Goal: Information Seeking & Learning: Learn about a topic

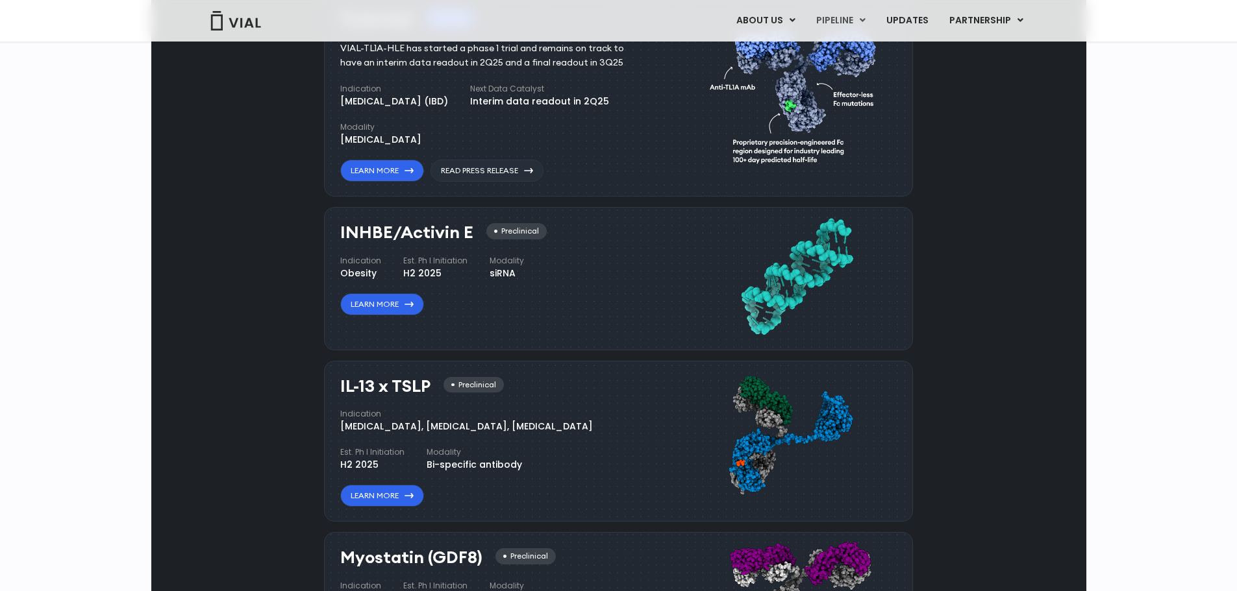
scroll to position [848, 0]
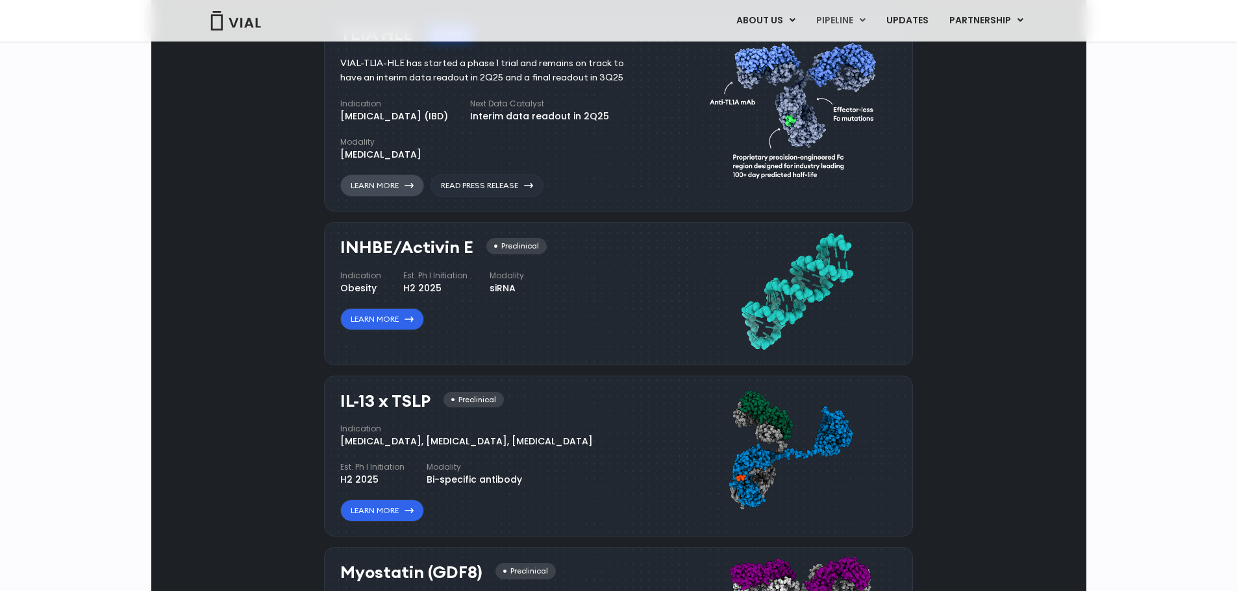
click at [378, 197] on link "Learn More" at bounding box center [382, 186] width 84 height 22
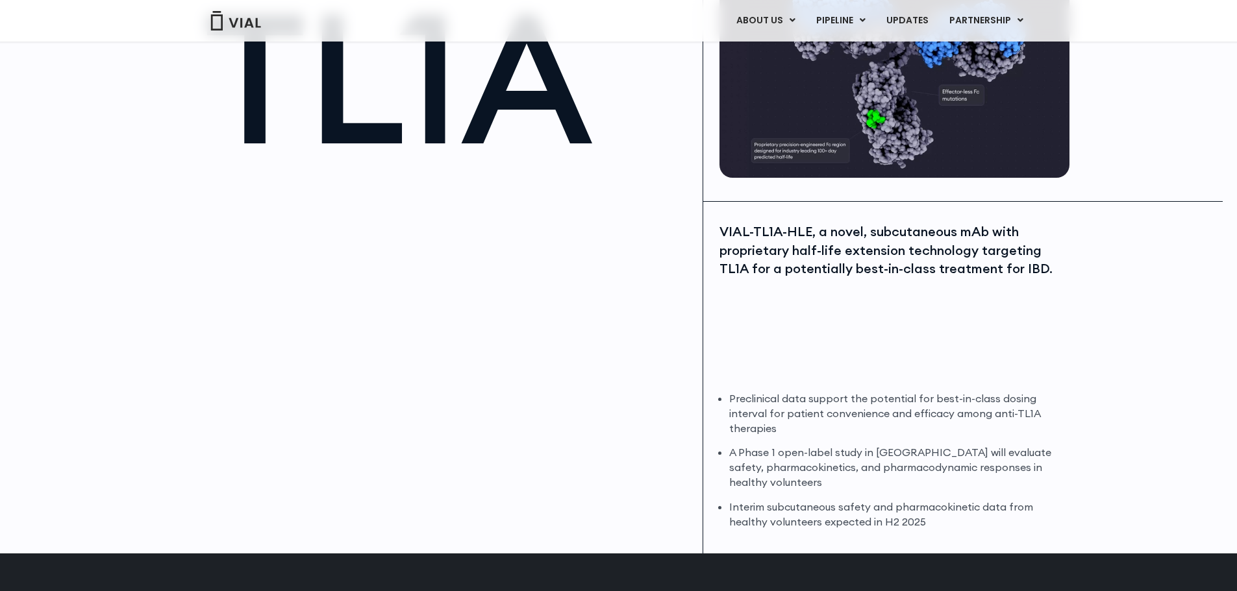
click at [783, 267] on div "VIAL-TL1A-HLE, a novel, subcutaneous mAb with proprietary half-life extension t…" at bounding box center [892, 251] width 347 height 56
drag, startPoint x: 728, startPoint y: 248, endPoint x: 996, endPoint y: 249, distance: 268.7
click at [996, 249] on div "VIAL-TL1A-HLE, a novel, subcutaneous mAb with proprietary half-life extension t…" at bounding box center [892, 251] width 347 height 56
click at [925, 296] on div "VIAL-TL1A-HLE, a novel, subcutaneous mAb with proprietary half-life extension t…" at bounding box center [892, 301] width 347 height 156
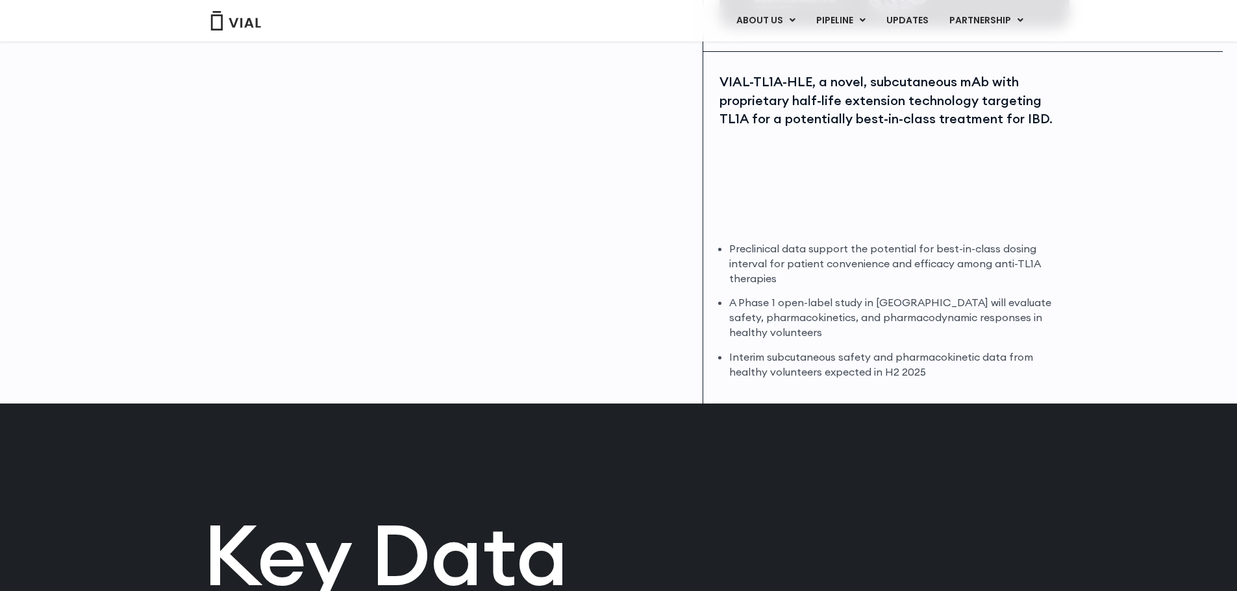
scroll to position [325, 0]
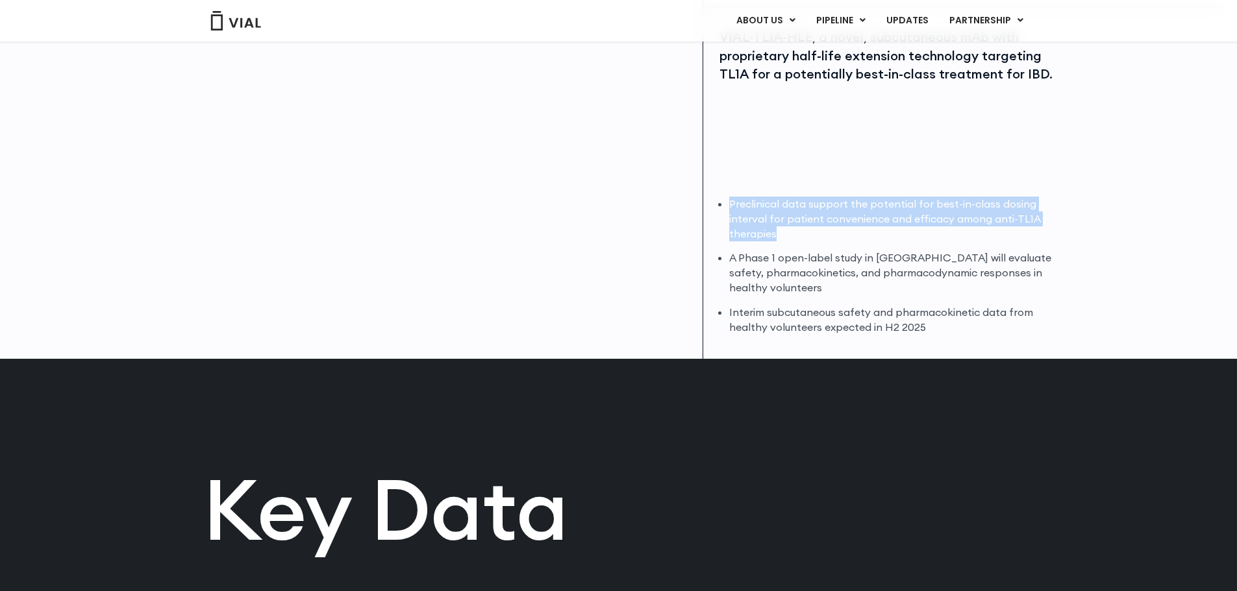
drag, startPoint x: 726, startPoint y: 199, endPoint x: 1068, endPoint y: 231, distance: 343.6
click at [1068, 231] on div "VIAL-TL1A-HLE, a novel, subcutaneous mAb with proprietary half-life extension t…" at bounding box center [894, 183] width 382 height 352
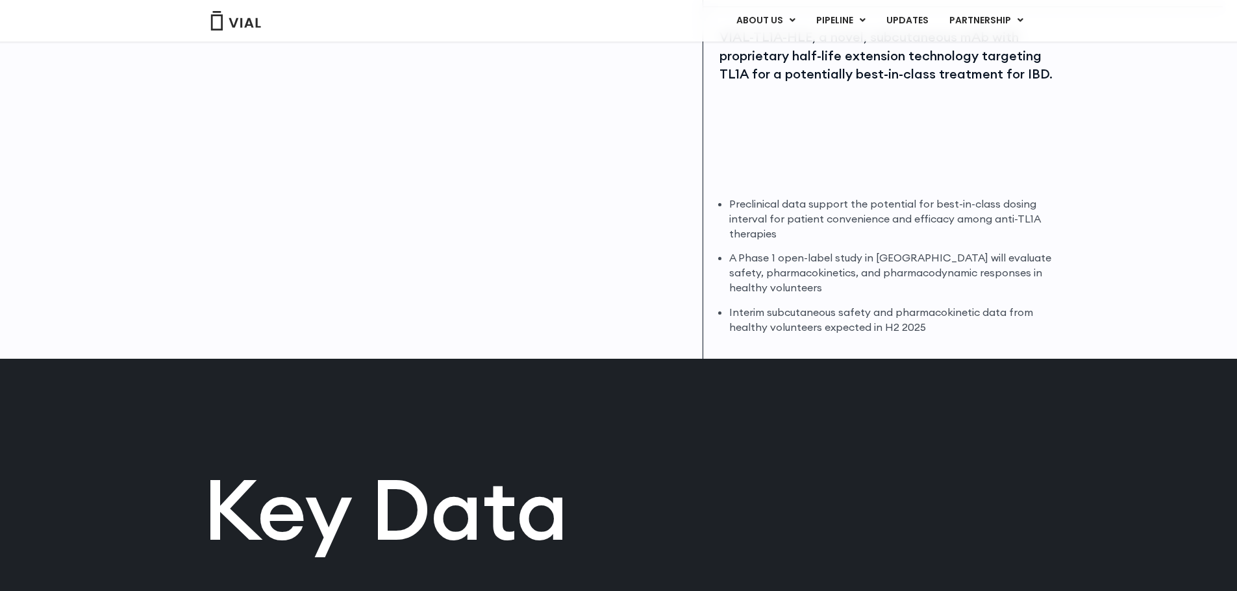
click at [1033, 271] on li "A Phase 1 open-label study in [GEOGRAPHIC_DATA] will evaluate safety, pharmacok…" at bounding box center [897, 273] width 337 height 45
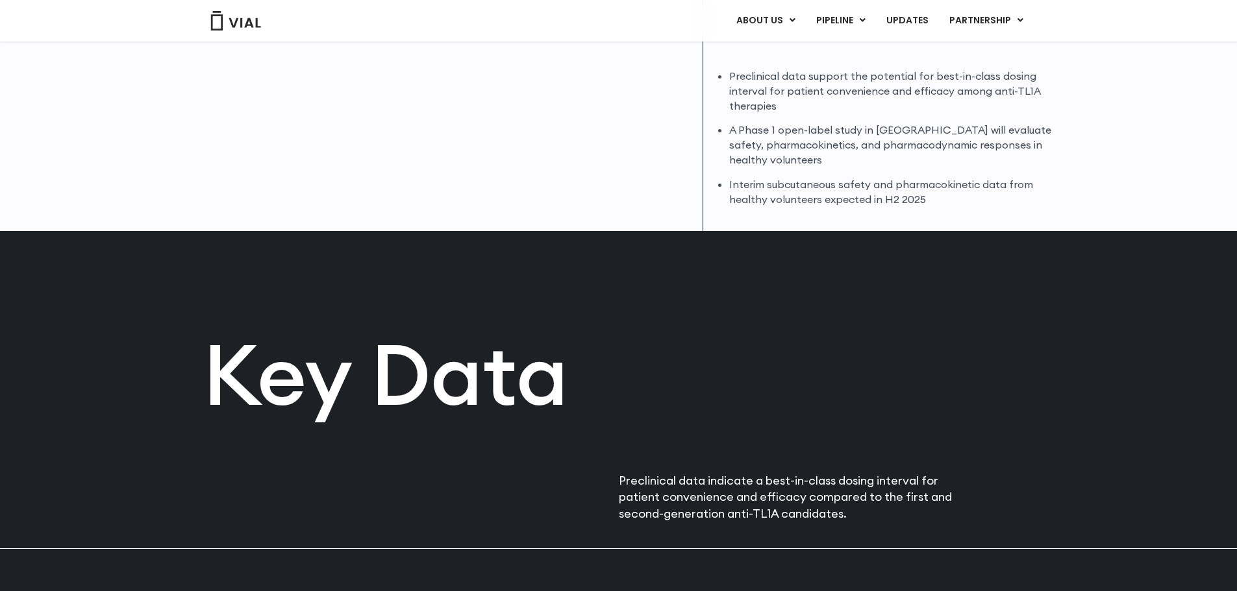
scroll to position [454, 0]
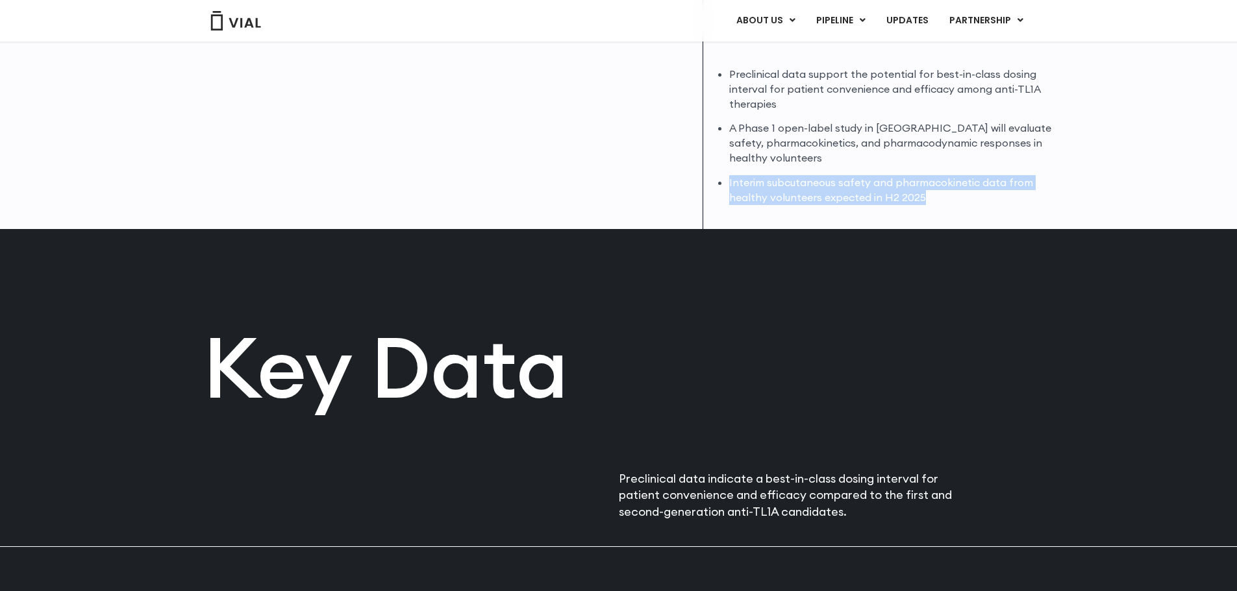
drag, startPoint x: 728, startPoint y: 182, endPoint x: 976, endPoint y: 206, distance: 249.1
click at [976, 206] on div "VIAL-TL1A-HLE, a novel, subcutaneous mAb with proprietary half-life extension t…" at bounding box center [894, 53] width 382 height 352
click at [955, 190] on li "Interim subcutaneous safety and pharmacokinetic data from healthy volunteers ex…" at bounding box center [897, 190] width 337 height 30
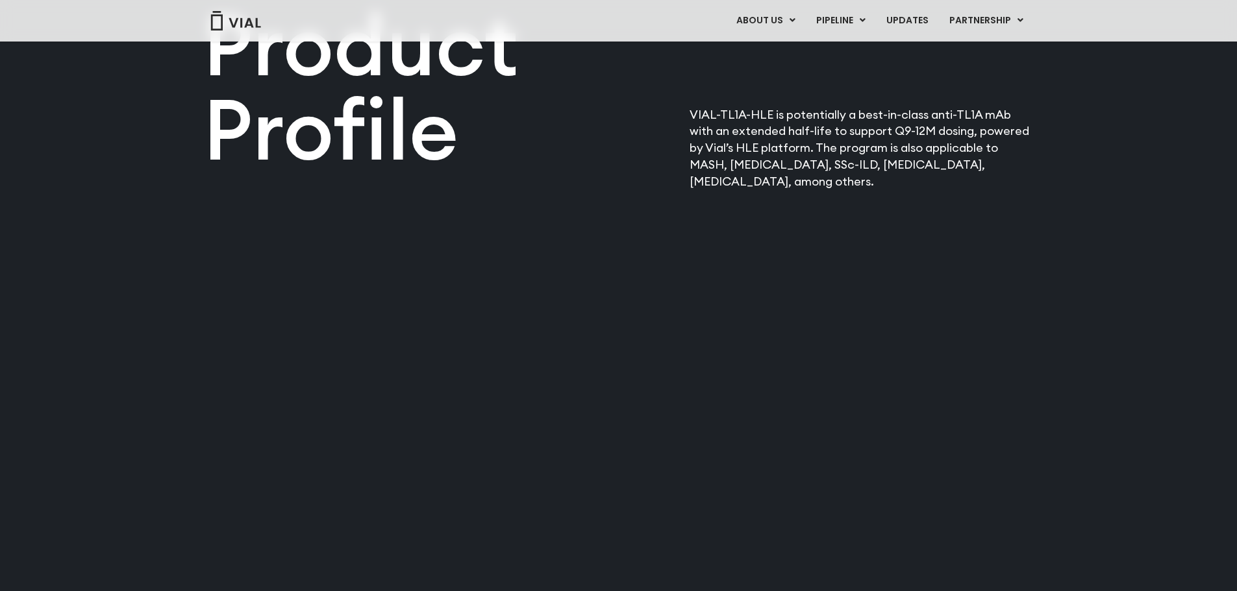
scroll to position [1623, 0]
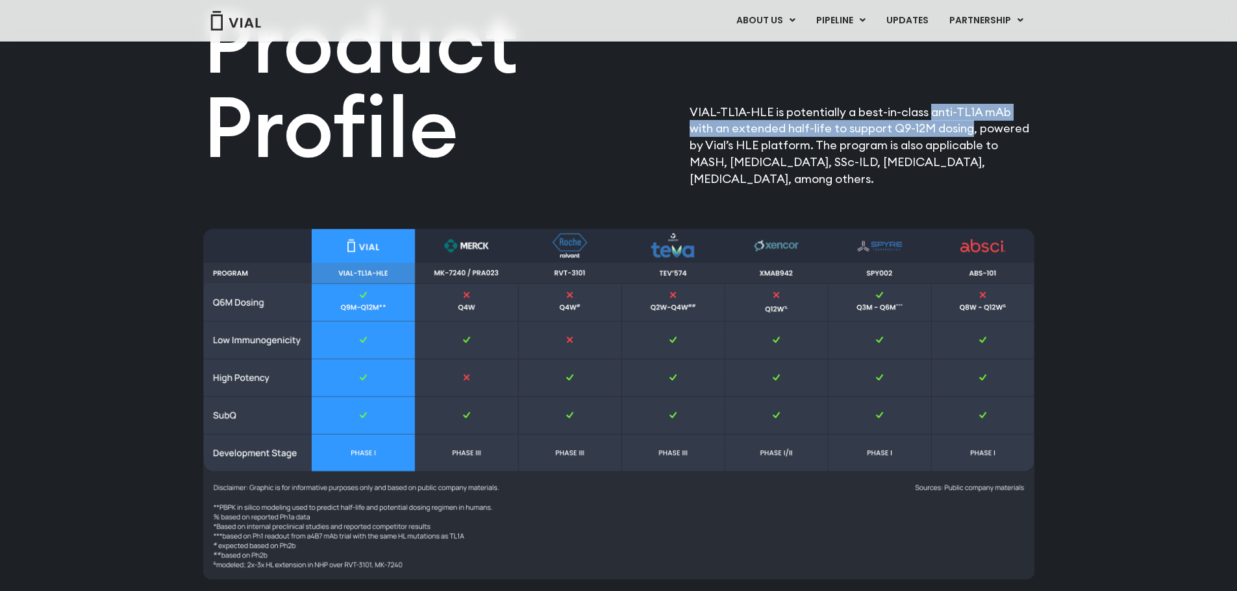
drag, startPoint x: 928, startPoint y: 115, endPoint x: 943, endPoint y: 130, distance: 21.1
click at [943, 130] on p "VIAL-TL1A-HLE is potentially a best-in-class anti-TL1A mAb with an extended hal…" at bounding box center [861, 146] width 345 height 84
click at [904, 158] on p "VIAL-TL1A-HLE is potentially a best-in-class anti-TL1A mAb with an extended hal…" at bounding box center [861, 146] width 345 height 84
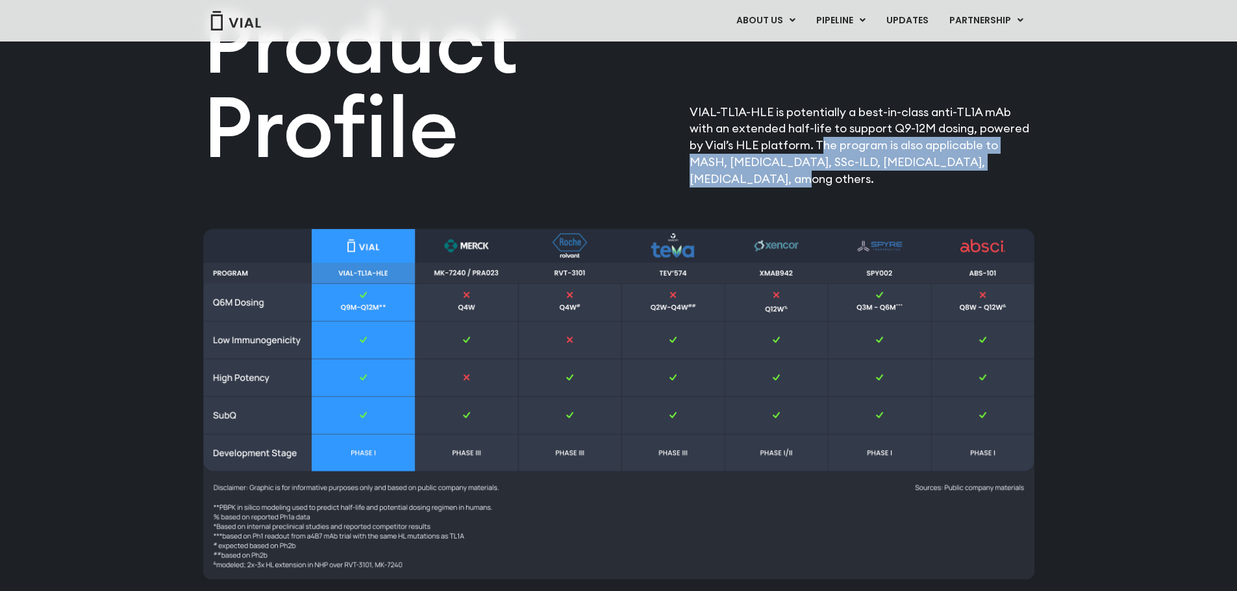
drag, startPoint x: 804, startPoint y: 150, endPoint x: 1013, endPoint y: 168, distance: 209.8
click at [1013, 168] on p "VIAL-TL1A-HLE is potentially a best-in-class anti-TL1A mAb with an extended hal…" at bounding box center [861, 146] width 345 height 84
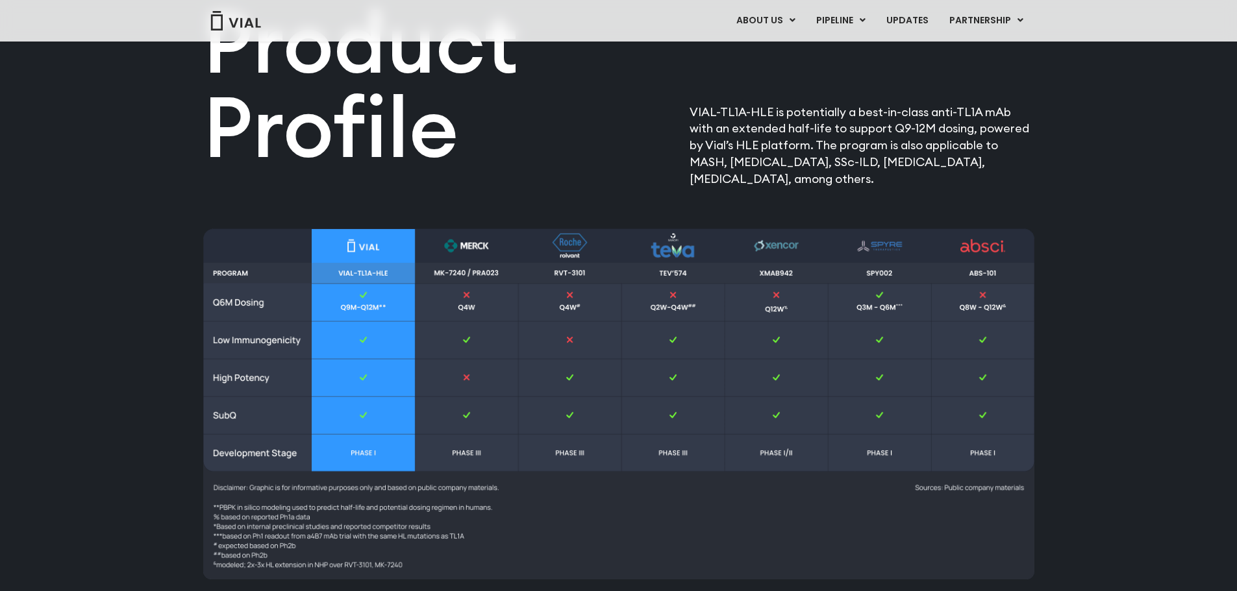
click at [826, 180] on p "VIAL-TL1A-HLE is potentially a best-in-class anti-TL1A mAb with an extended hal…" at bounding box center [861, 146] width 345 height 84
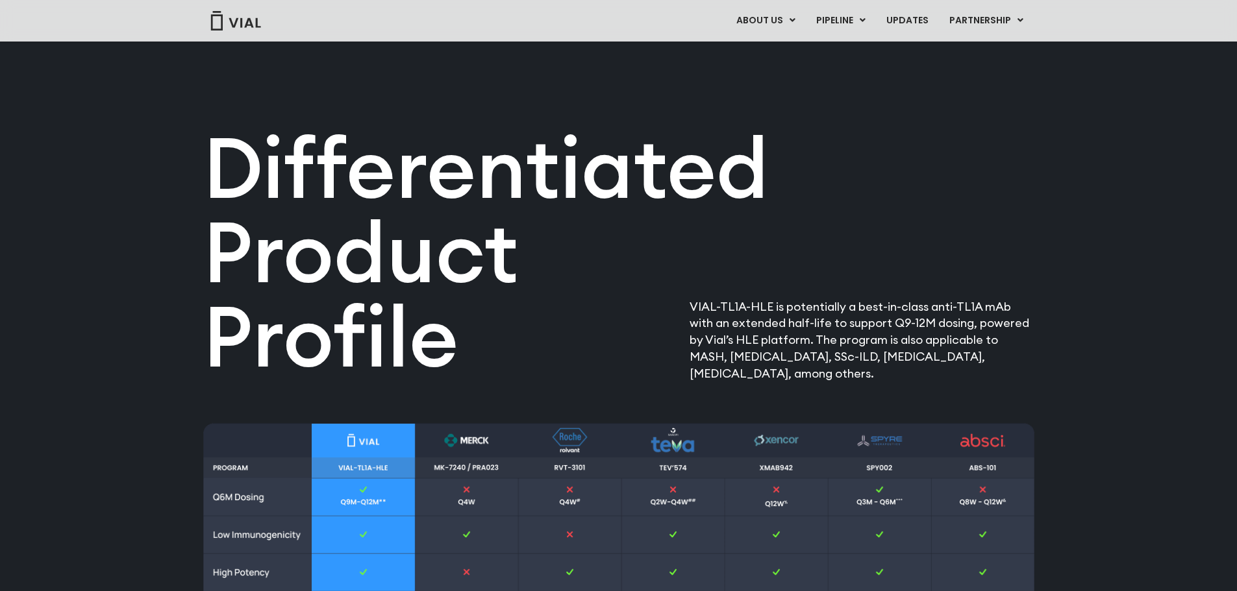
scroll to position [1753, 0]
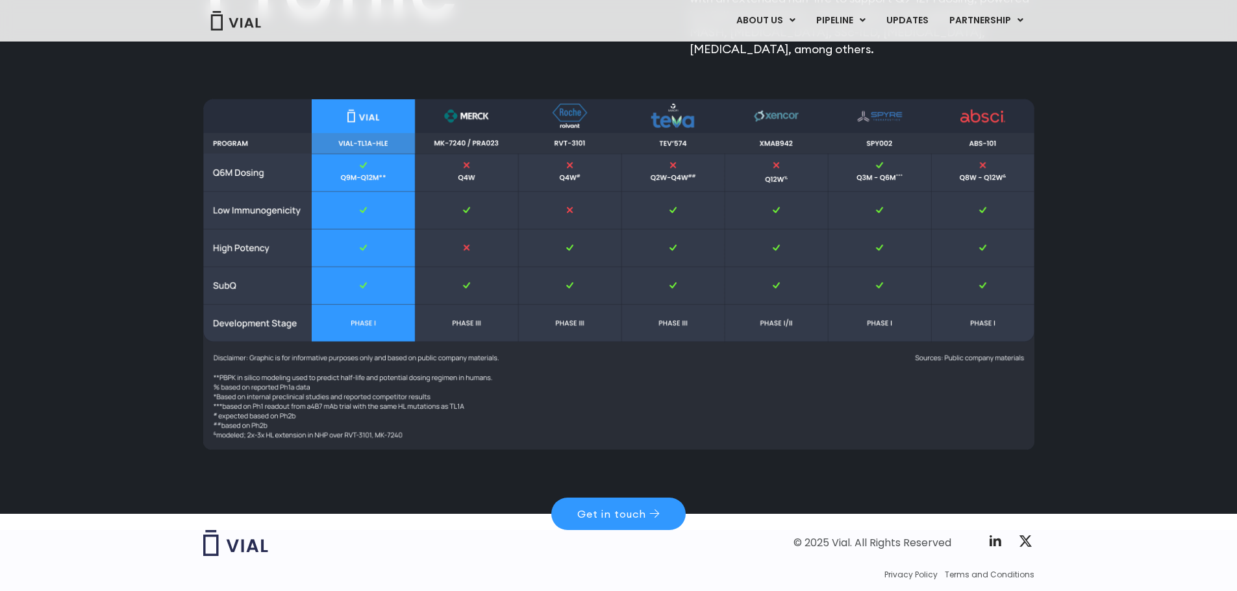
drag, startPoint x: 359, startPoint y: 143, endPoint x: 397, endPoint y: 145, distance: 37.7
click at [359, 143] on img at bounding box center [618, 274] width 831 height 351
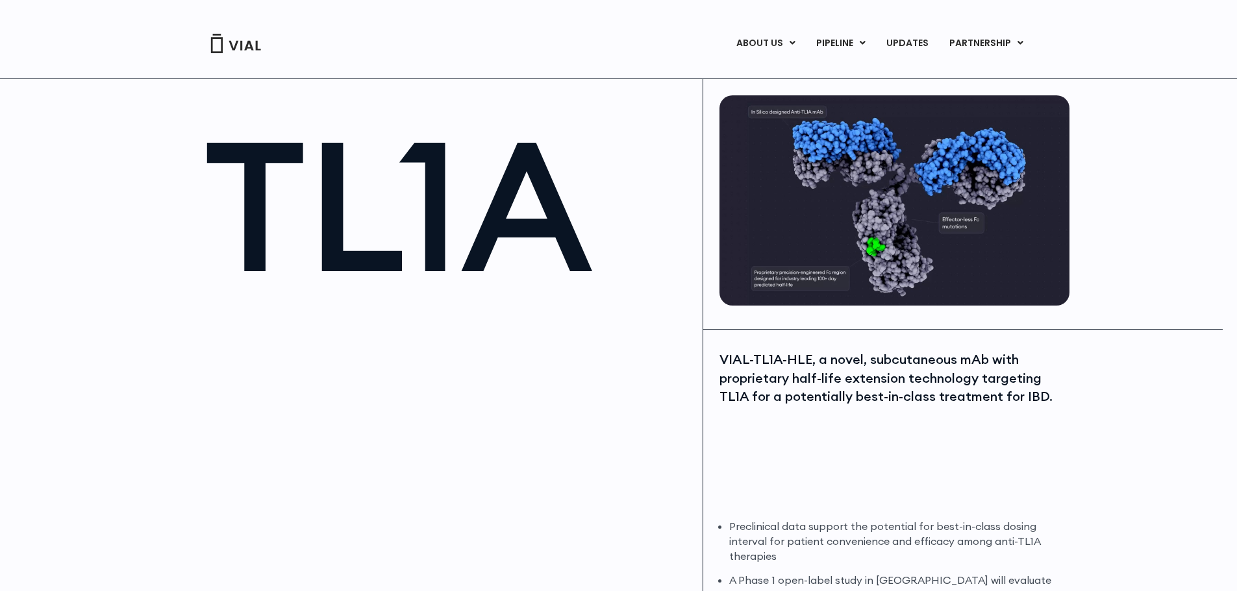
scroll to position [0, 0]
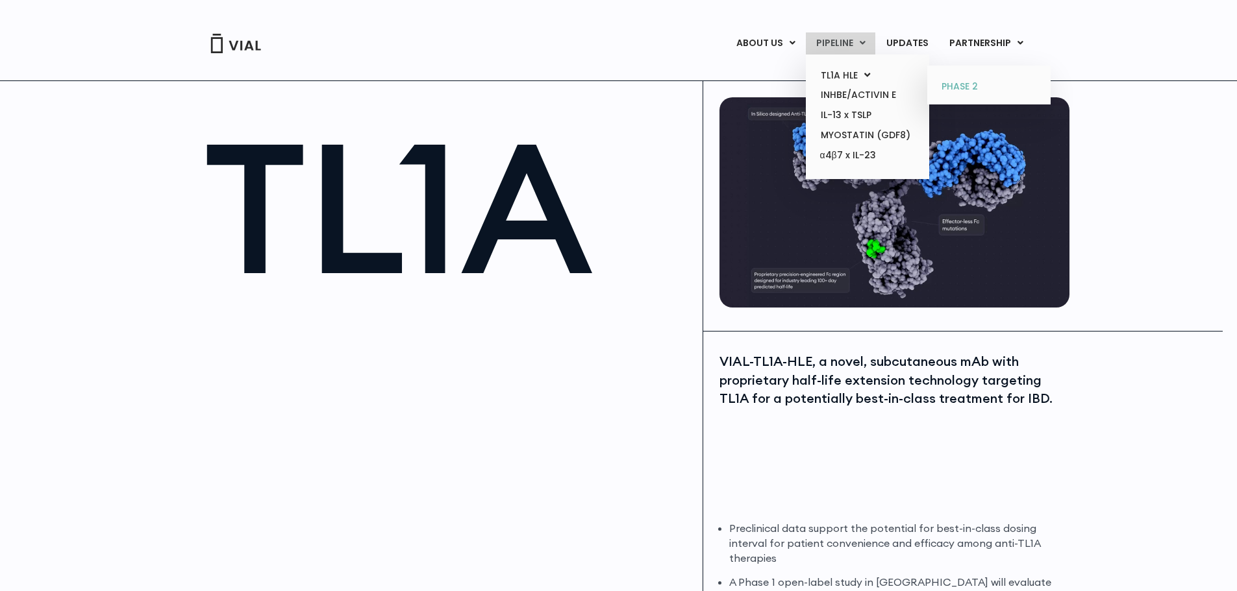
click at [966, 84] on link "PHASE 2" at bounding box center [988, 87] width 114 height 21
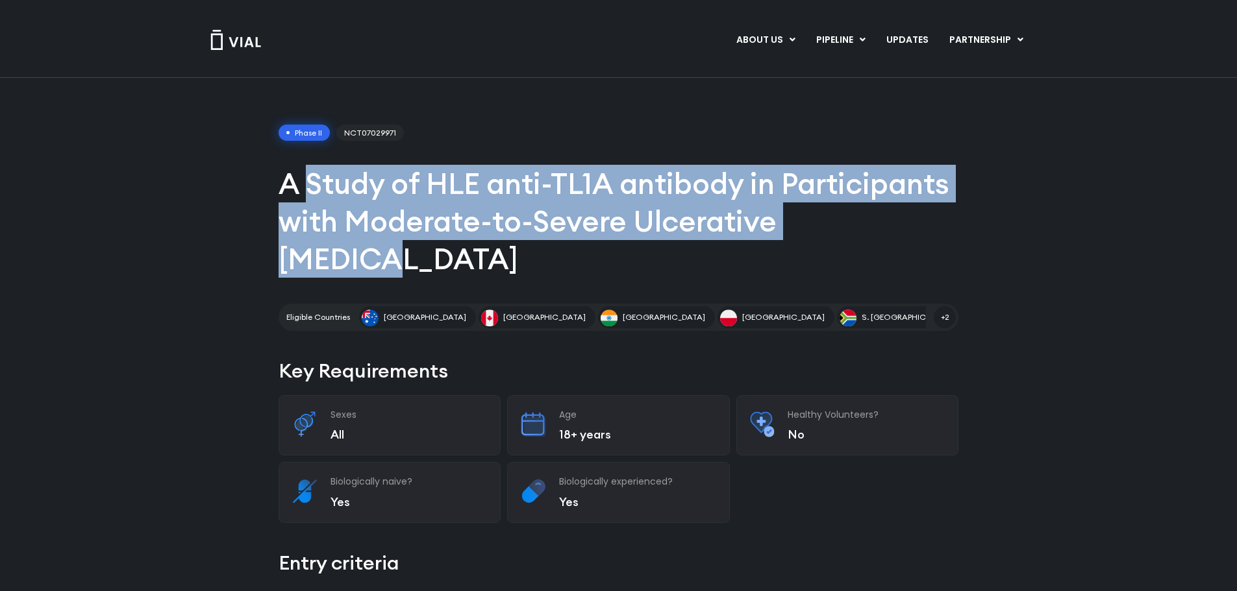
drag, startPoint x: 302, startPoint y: 177, endPoint x: 978, endPoint y: 227, distance: 677.5
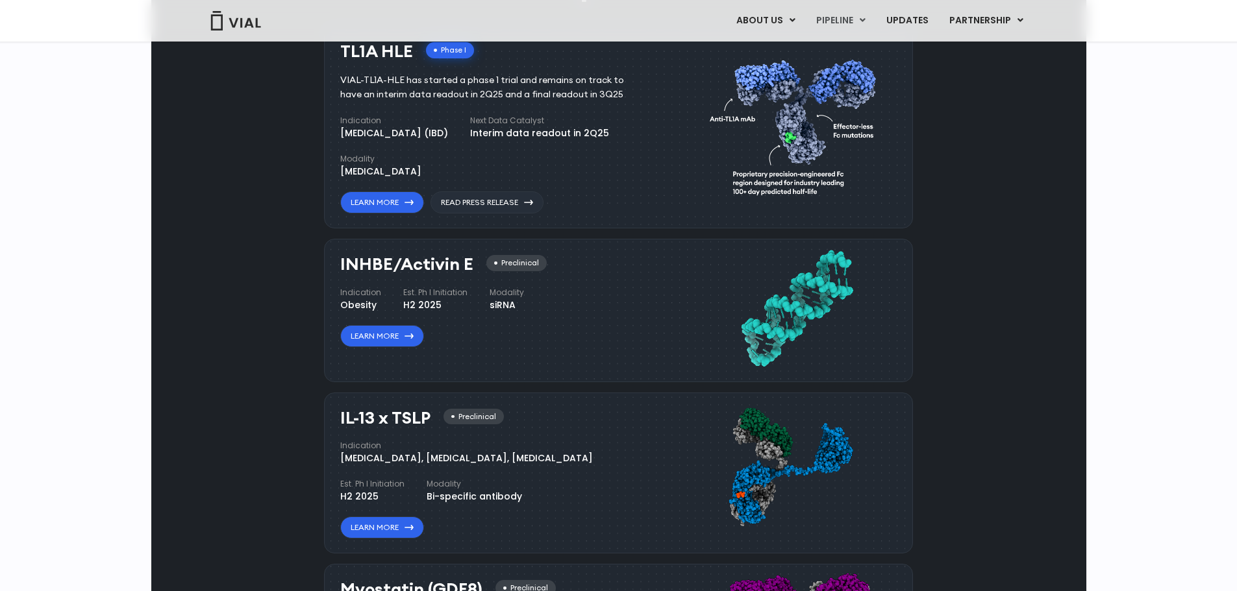
scroll to position [844, 0]
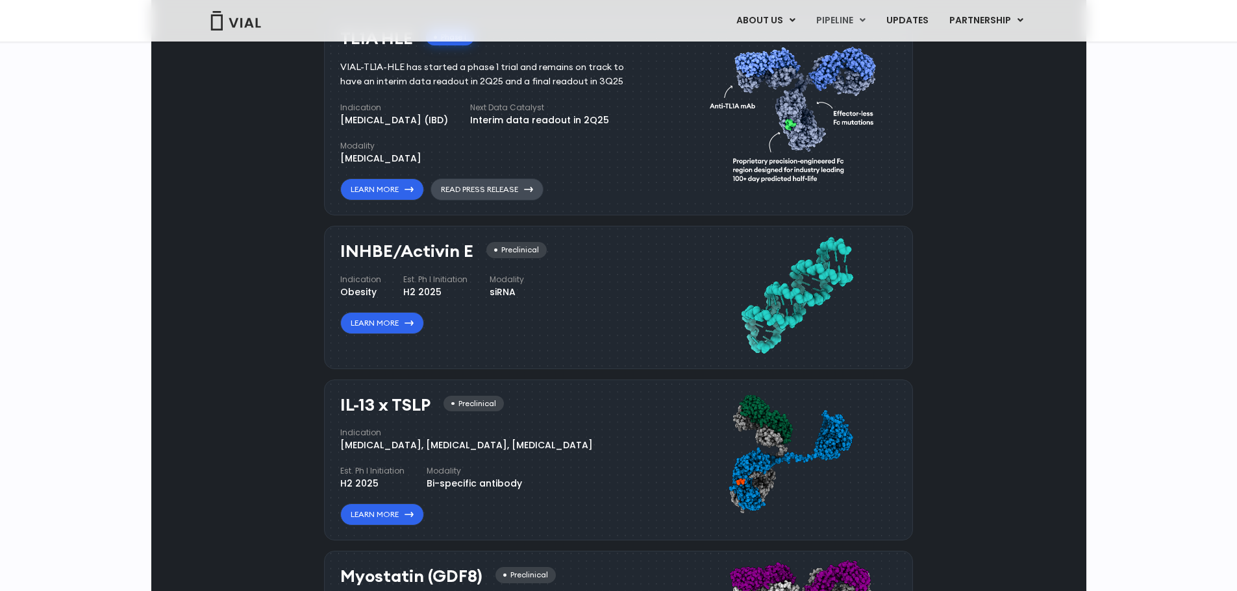
click at [489, 201] on link "Read Press Release" at bounding box center [486, 190] width 113 height 22
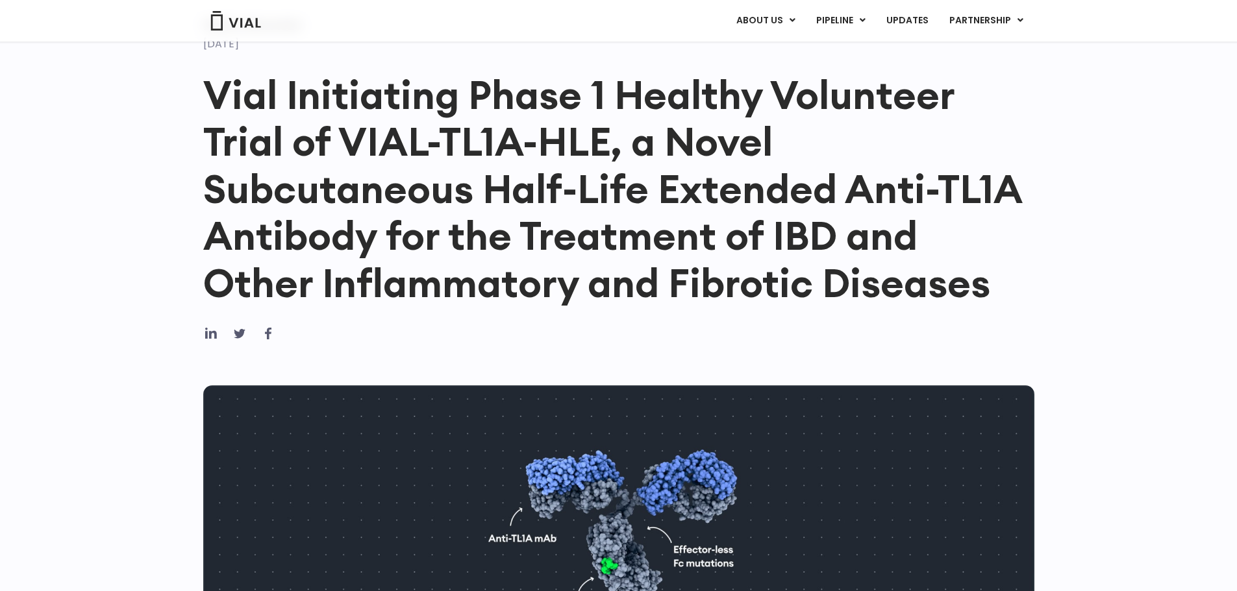
scroll to position [130, 0]
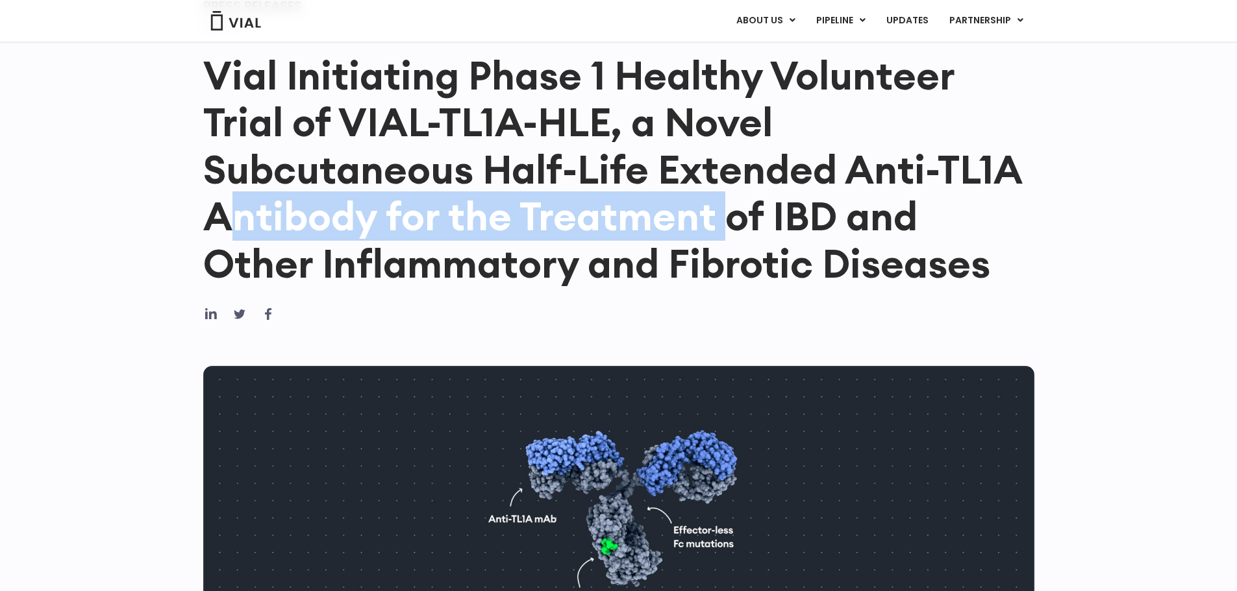
drag, startPoint x: 267, startPoint y: 217, endPoint x: 727, endPoint y: 225, distance: 459.6
click at [727, 225] on h1 "Vial Initiating Phase 1 Healthy Volunteer Trial of VIAL-TL1A-HLE, a Novel Subcu…" at bounding box center [618, 169] width 831 height 235
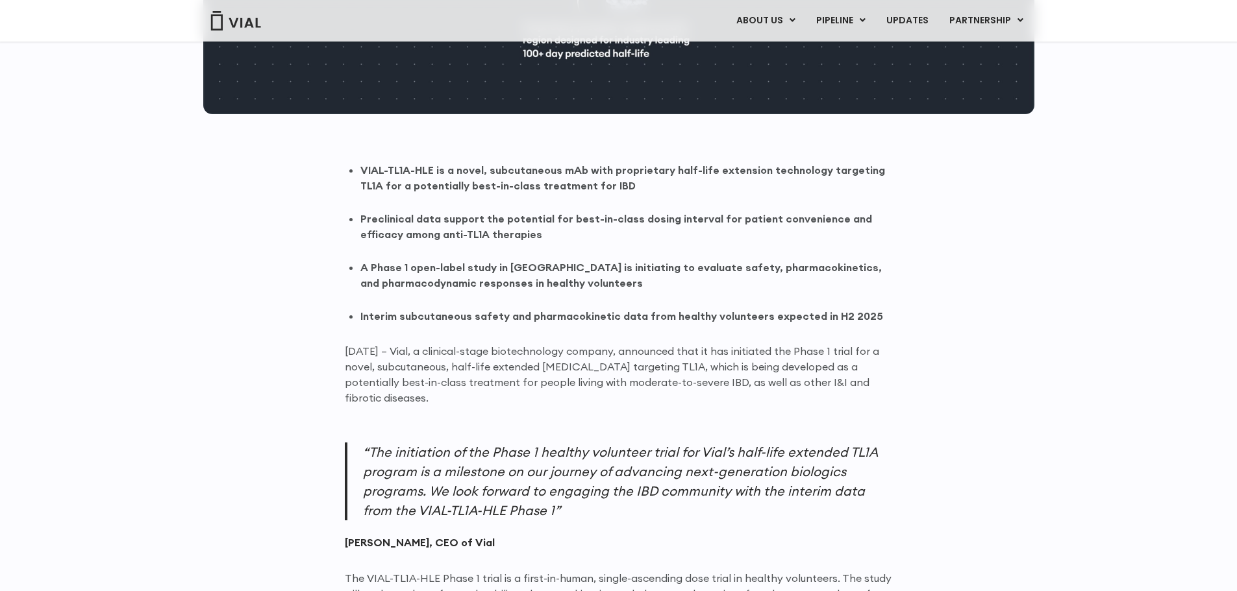
scroll to position [714, 0]
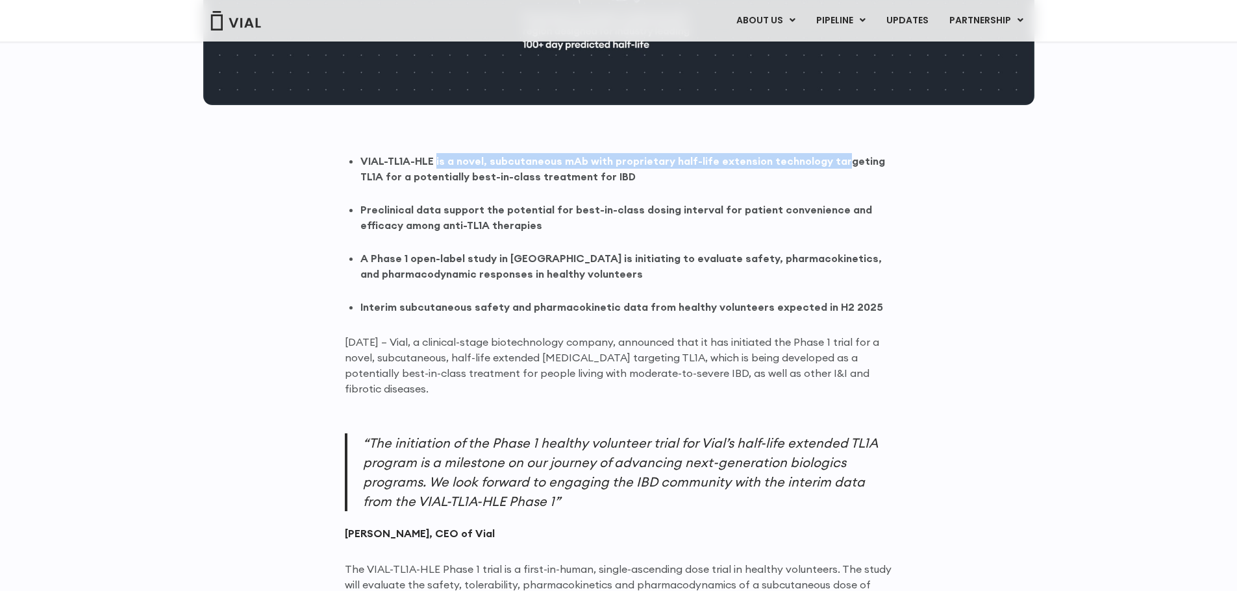
drag, startPoint x: 596, startPoint y: 164, endPoint x: 737, endPoint y: 236, distance: 158.8
click at [836, 165] on strong "VIAL-TL1A-HLE is a novel, subcutaneous mAb with proprietary half-life extension…" at bounding box center [622, 168] width 524 height 29
click at [737, 236] on ul "VIAL-TL1A-HLE is a novel, subcutaneous mAb with proprietary half-life extension…" at bounding box center [626, 234] width 532 height 162
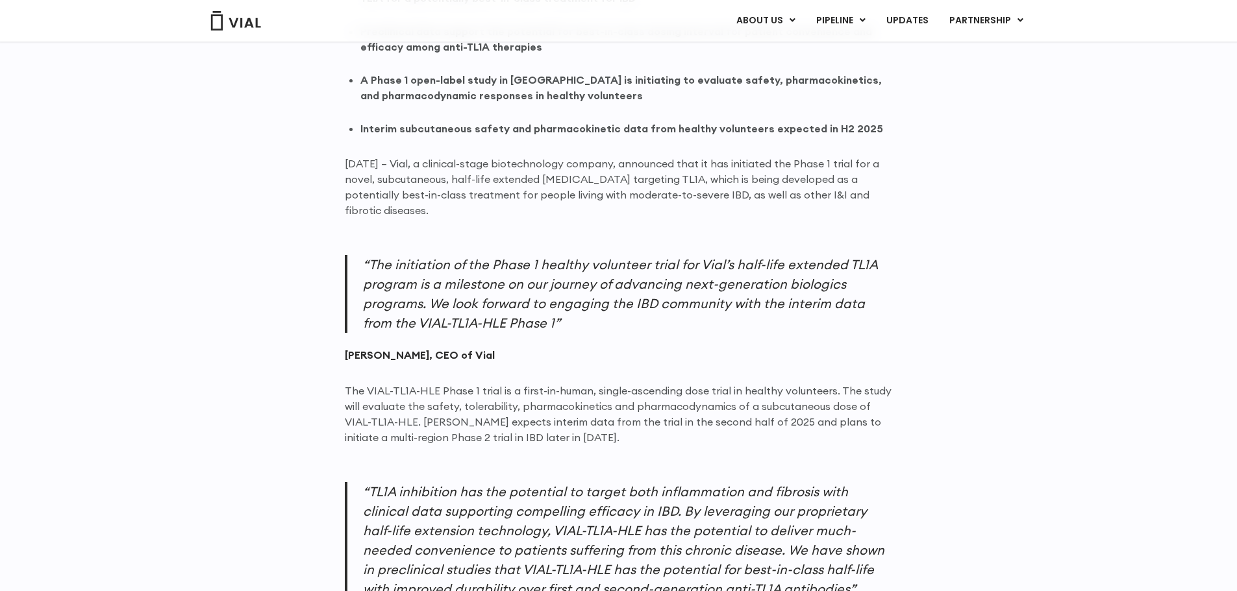
scroll to position [909, 0]
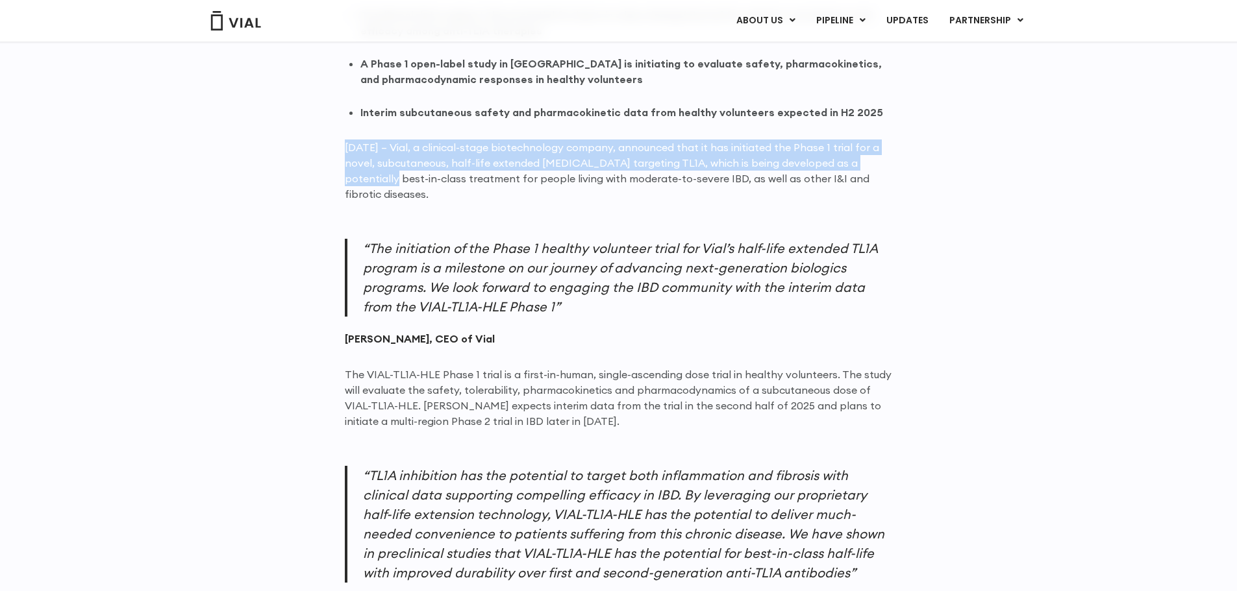
drag, startPoint x: 346, startPoint y: 145, endPoint x: 911, endPoint y: 167, distance: 565.1
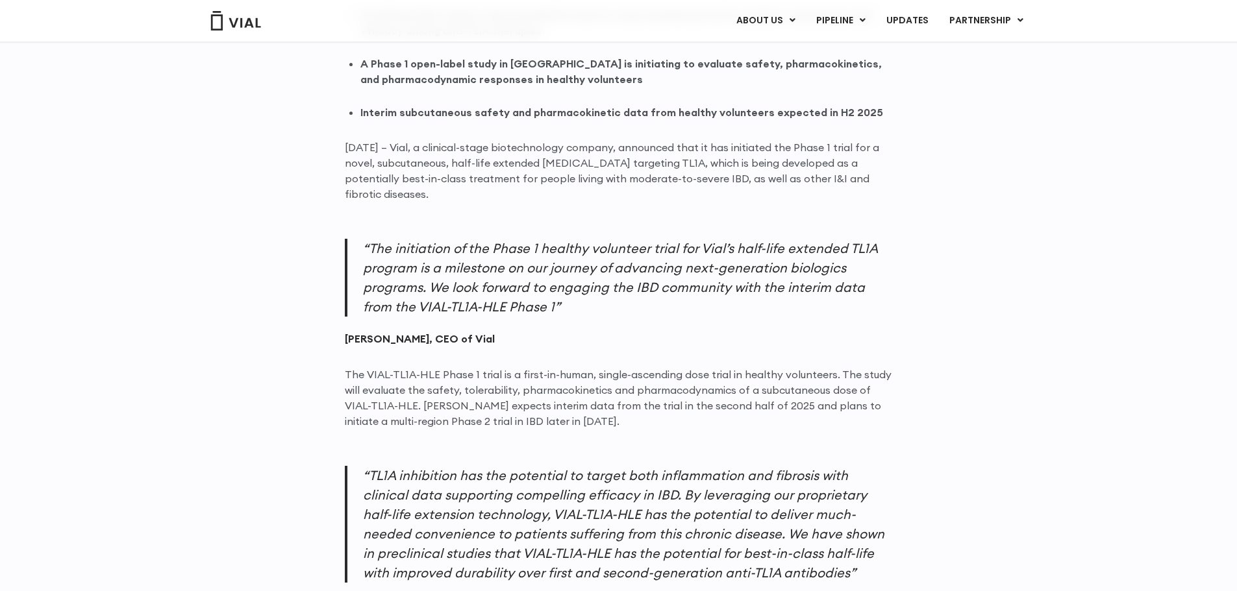
click at [881, 197] on p "June 13, 2025 – Vial, a clinical-stage biotechnology company, announced that it…" at bounding box center [619, 171] width 548 height 62
drag, startPoint x: 707, startPoint y: 147, endPoint x: 860, endPoint y: 150, distance: 153.2
click at [860, 150] on p "June 13, 2025 – Vial, a clinical-stage biotechnology company, announced that it…" at bounding box center [619, 171] width 548 height 62
click at [843, 191] on p "June 13, 2025 – Vial, a clinical-stage biotechnology company, announced that it…" at bounding box center [619, 171] width 548 height 62
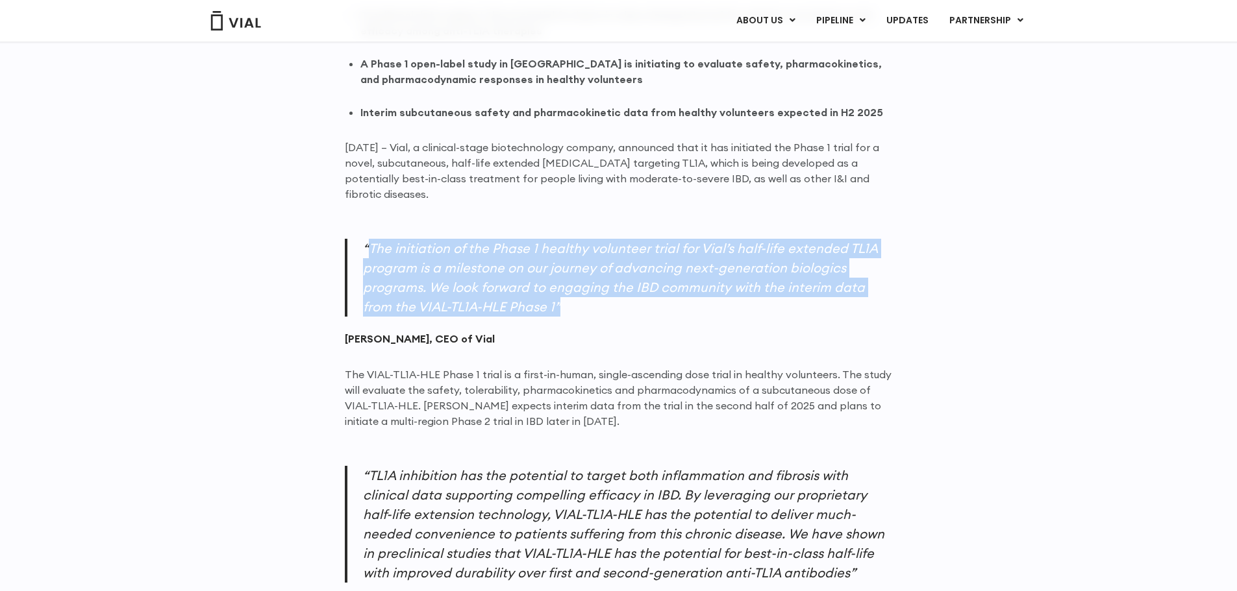
drag, startPoint x: 373, startPoint y: 245, endPoint x: 871, endPoint y: 299, distance: 500.7
click at [871, 299] on p "“The initiation of the Phase 1 healthy volunteer trial for Vial’s half-life ext…" at bounding box center [619, 278] width 548 height 78
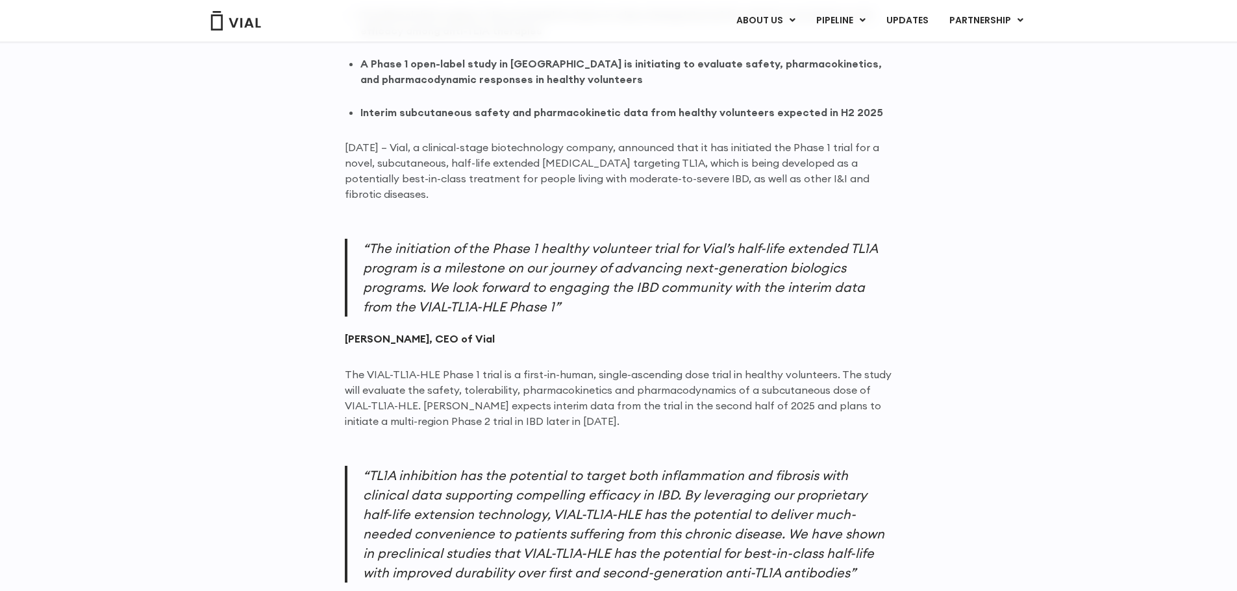
click at [854, 339] on cite "Simon Burns, CEO of Vial" at bounding box center [619, 339] width 548 height 14
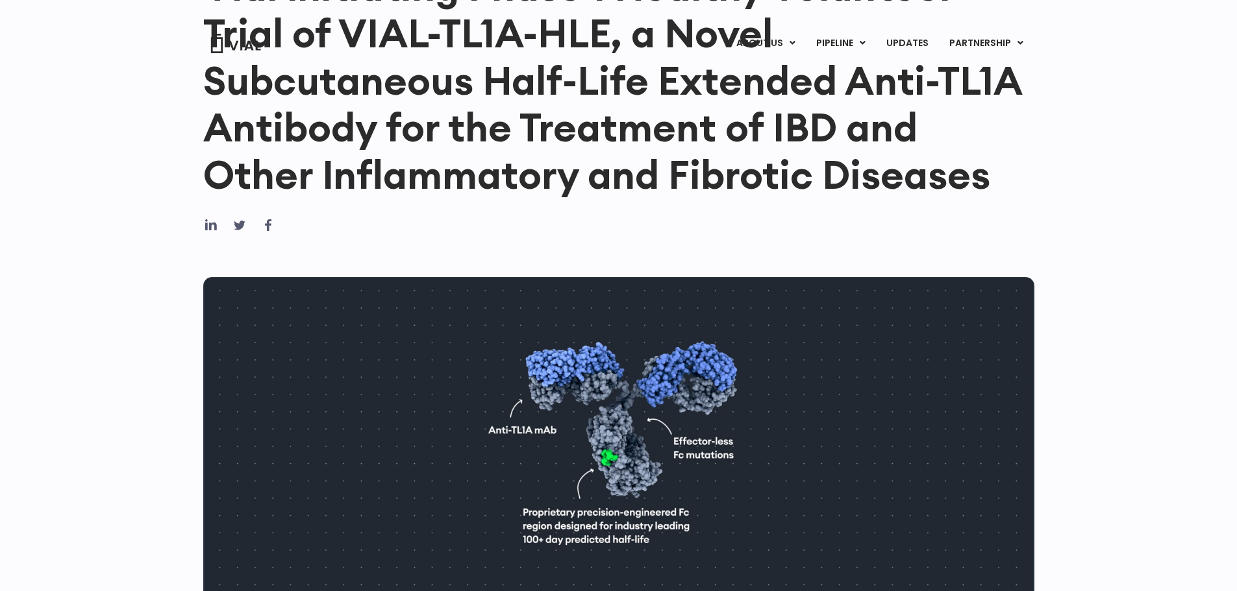
scroll to position [0, 0]
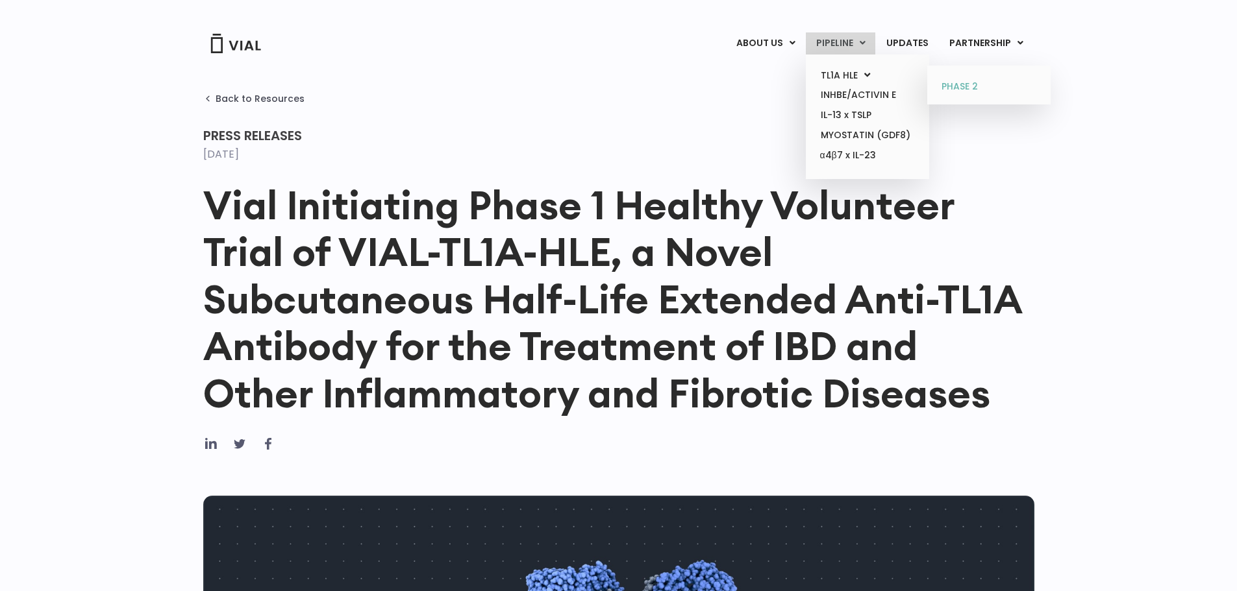
click at [978, 79] on link "PHASE 2" at bounding box center [988, 87] width 114 height 21
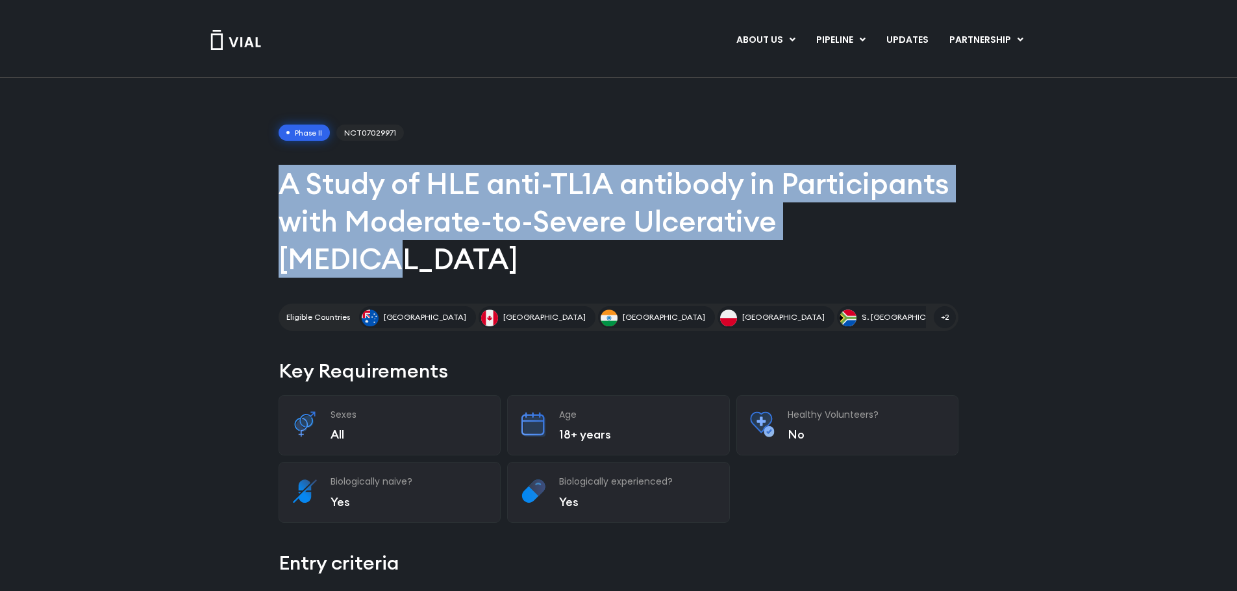
drag, startPoint x: 611, startPoint y: 195, endPoint x: 911, endPoint y: 221, distance: 301.0
click at [911, 221] on h1 "A Study of HLE anti-TL1A antibody in Participants with Moderate-to-Severe Ulcer…" at bounding box center [618, 221] width 680 height 113
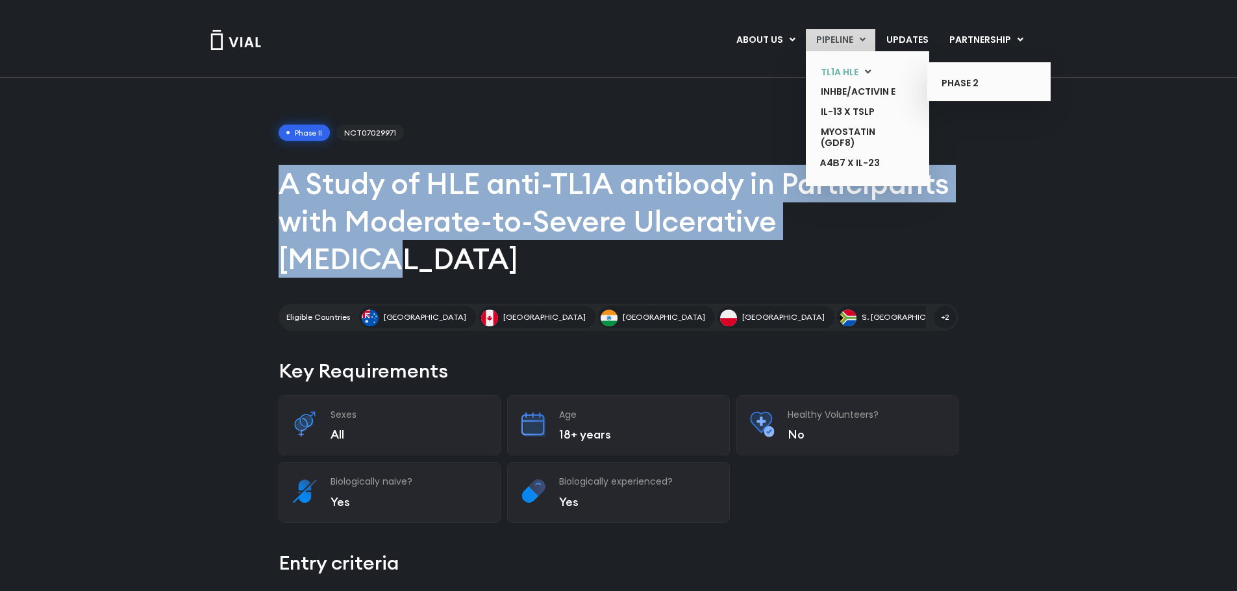
click at [831, 77] on link "TL1A HLE" at bounding box center [857, 72] width 95 height 20
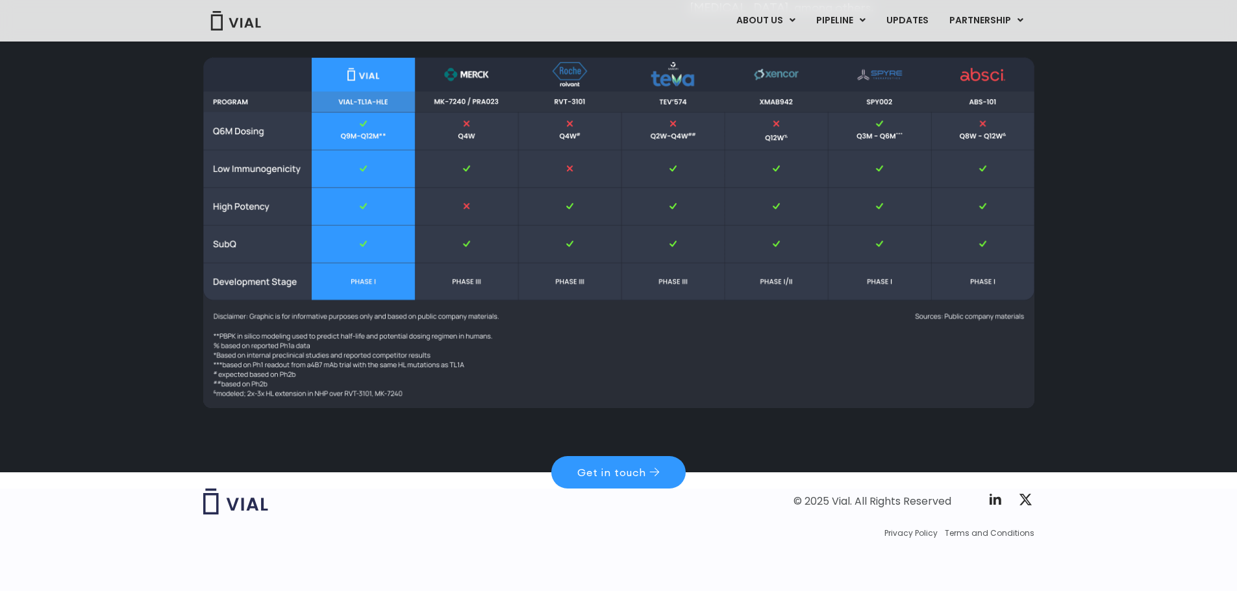
scroll to position [1534, 0]
